Goal: Task Accomplishment & Management: Manage account settings

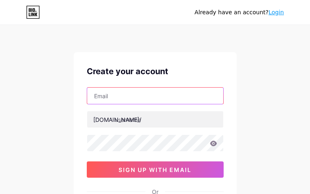
click at [113, 95] on input "text" at bounding box center [155, 96] width 136 height 16
paste input "[EMAIL_ADDRESS][DOMAIN_NAME]"
type input "[EMAIL_ADDRESS][DOMAIN_NAME]"
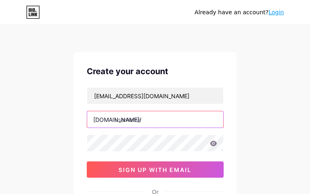
click at [125, 122] on input "text" at bounding box center [155, 119] width 136 height 16
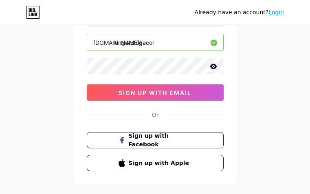
scroll to position [82, 0]
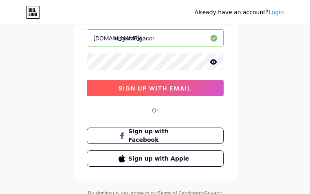
type input "ungutotogacor"
click at [138, 90] on span "sign up with email" at bounding box center [155, 88] width 73 height 7
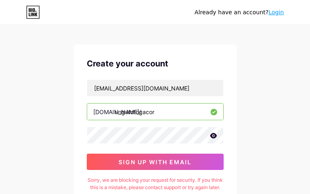
scroll to position [0, 0]
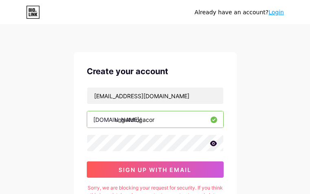
click at [213, 143] on icon at bounding box center [213, 143] width 7 height 5
click at [276, 16] on div "Already have an account? Login" at bounding box center [239, 12] width 89 height 9
click at [278, 14] on link "Login" at bounding box center [276, 12] width 15 height 7
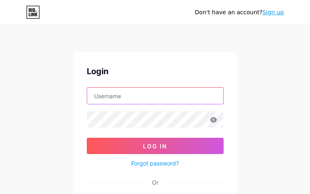
click at [112, 95] on input "text" at bounding box center [155, 96] width 136 height 16
paste input "[EMAIL_ADDRESS][DOMAIN_NAME]"
type input "[EMAIL_ADDRESS][DOMAIN_NAME]"
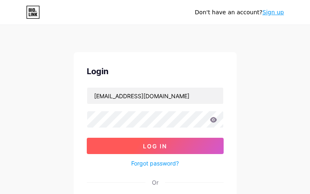
click at [164, 143] on span "Log In" at bounding box center [155, 146] width 24 height 7
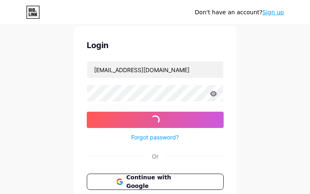
scroll to position [41, 0]
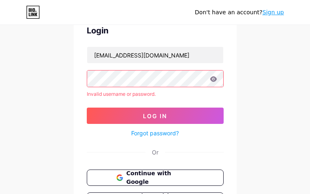
click at [272, 12] on link "Sign up" at bounding box center [273, 12] width 22 height 7
